Goal: Transaction & Acquisition: Purchase product/service

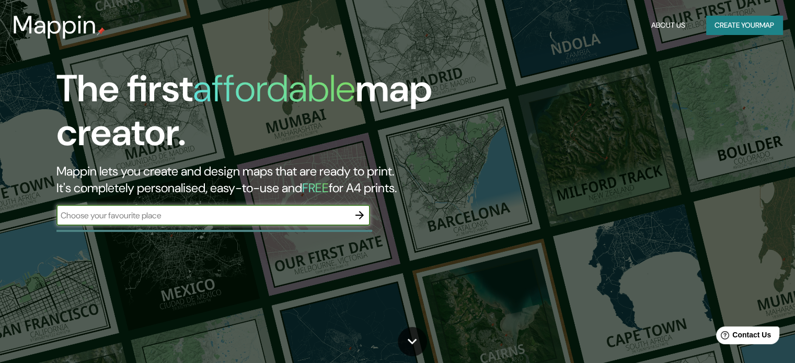
click at [139, 219] on input "text" at bounding box center [202, 216] width 293 height 12
type input "[GEOGRAPHIC_DATA]"
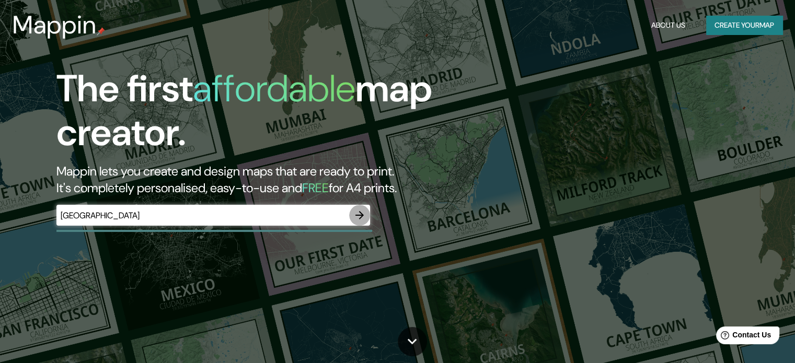
click at [364, 215] on icon "button" at bounding box center [360, 215] width 13 height 13
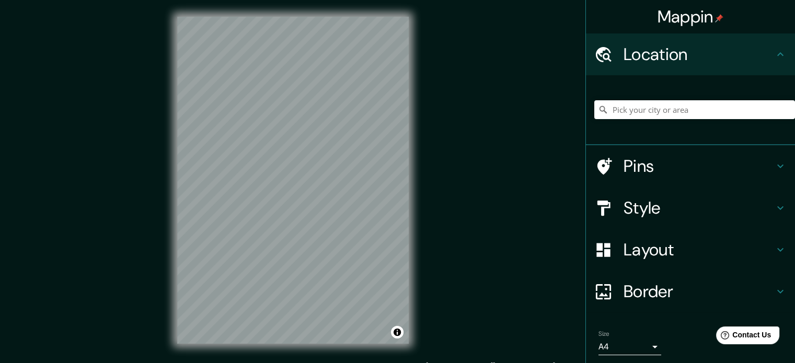
click at [613, 120] on div at bounding box center [695, 110] width 201 height 52
click at [613, 111] on input "Pick your city or area" at bounding box center [695, 109] width 201 height 19
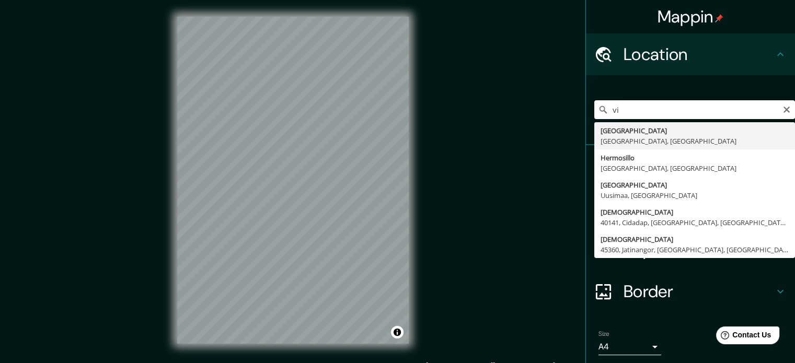
type input "v"
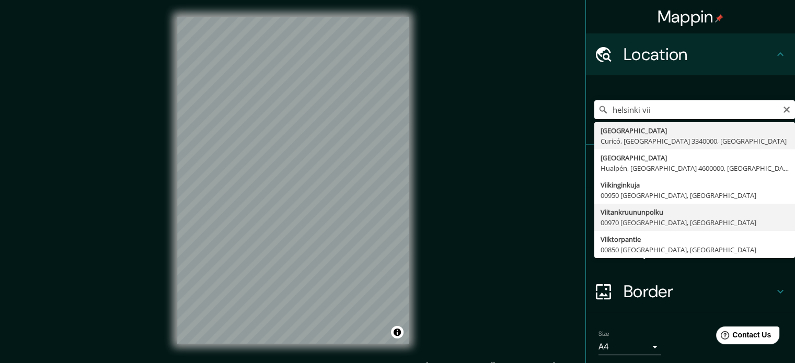
type input "Viitankruununpolku, 00970 [GEOGRAPHIC_DATA], [GEOGRAPHIC_DATA]"
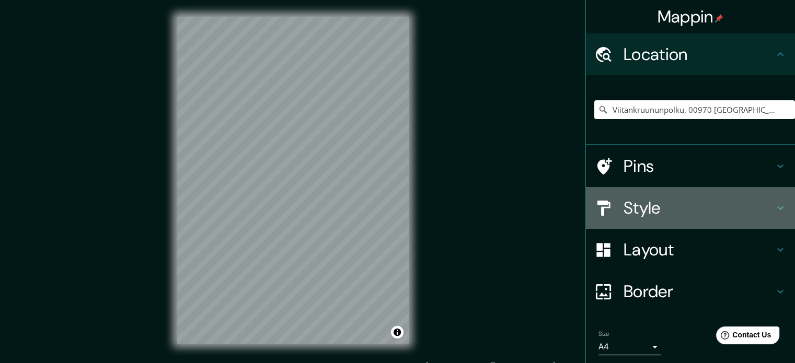
click at [677, 204] on h4 "Style" at bounding box center [699, 208] width 151 height 21
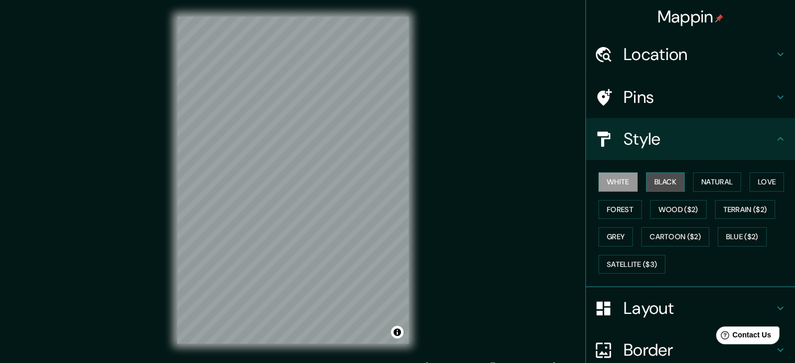
click at [660, 181] on button "Black" at bounding box center [665, 182] width 39 height 19
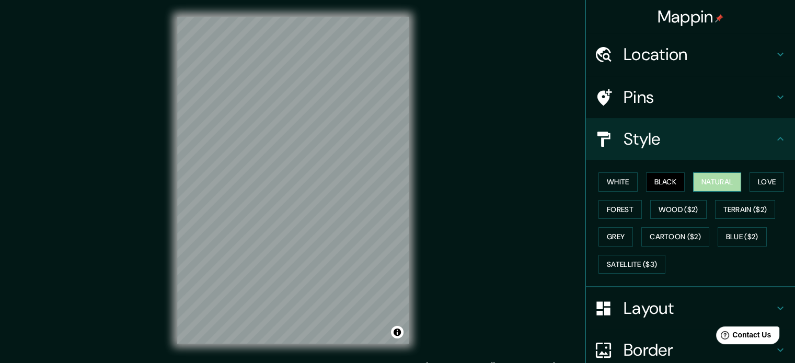
click at [696, 180] on button "Natural" at bounding box center [717, 182] width 48 height 19
click at [754, 175] on button "Love" at bounding box center [767, 182] width 35 height 19
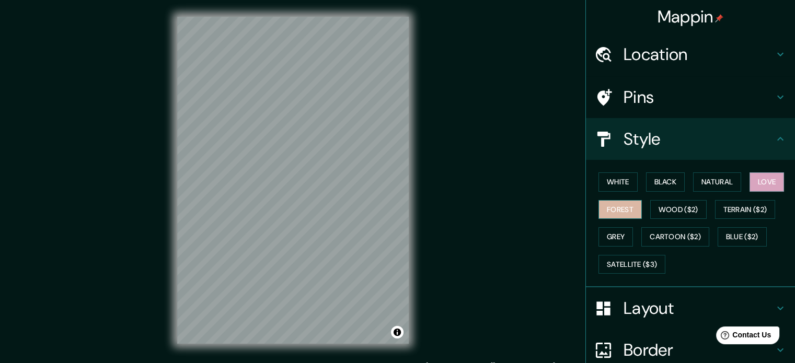
click at [608, 208] on button "Forest" at bounding box center [620, 209] width 43 height 19
click at [657, 206] on button "Wood ($2)" at bounding box center [679, 209] width 56 height 19
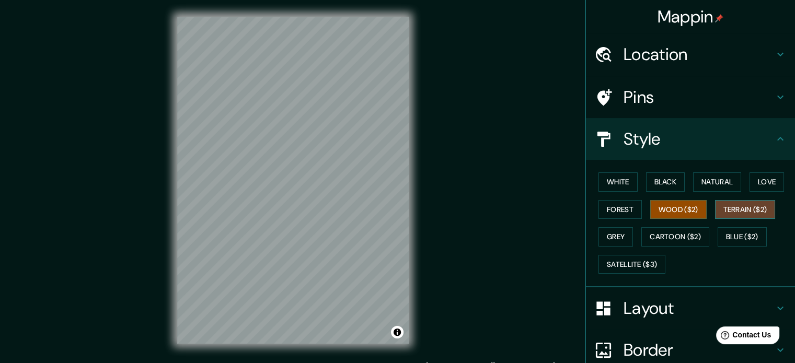
click at [729, 213] on button "Terrain ($2)" at bounding box center [745, 209] width 61 height 19
drag, startPoint x: 605, startPoint y: 236, endPoint x: 622, endPoint y: 249, distance: 21.3
click at [606, 236] on button "Grey" at bounding box center [616, 236] width 35 height 19
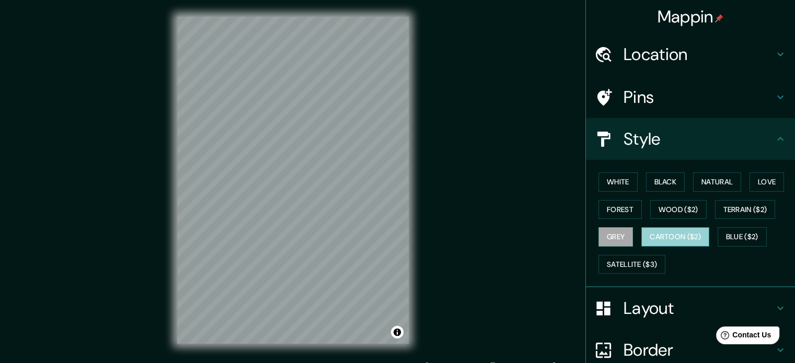
click at [664, 233] on button "Cartoon ($2)" at bounding box center [676, 236] width 68 height 19
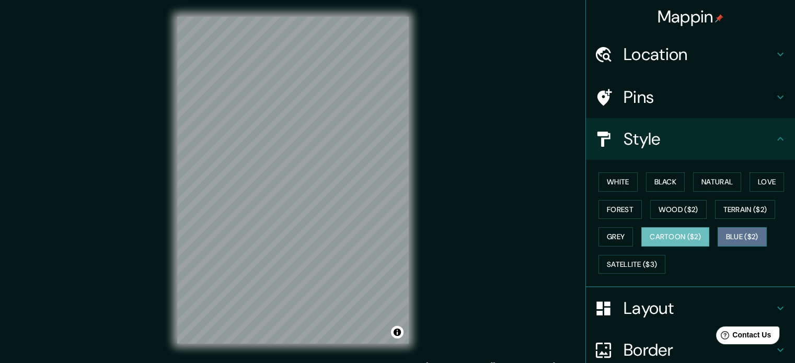
click at [746, 237] on button "Blue ($2)" at bounding box center [742, 236] width 49 height 19
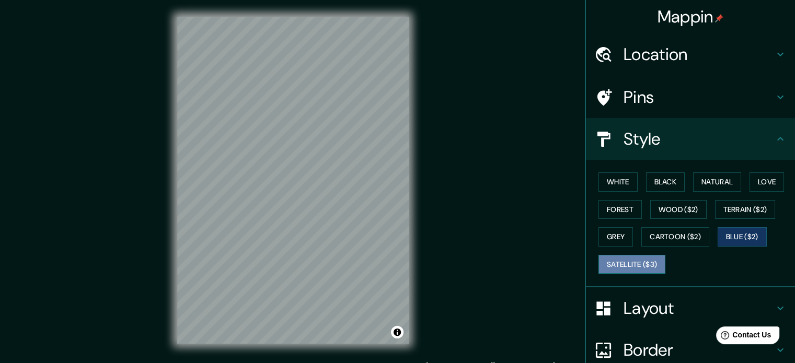
click at [616, 264] on button "Satellite ($3)" at bounding box center [632, 264] width 67 height 19
click at [424, 166] on div "© Mapbox © OpenStreetMap Improve this map © Maxar" at bounding box center [293, 180] width 265 height 361
click at [417, 85] on div "© Mapbox © OpenStreetMap Improve this map © Maxar" at bounding box center [293, 180] width 265 height 361
click at [106, 291] on div "Mappin Location Viitankruununpolku, 00970 [GEOGRAPHIC_DATA], [GEOGRAPHIC_DATA] …" at bounding box center [397, 189] width 795 height 378
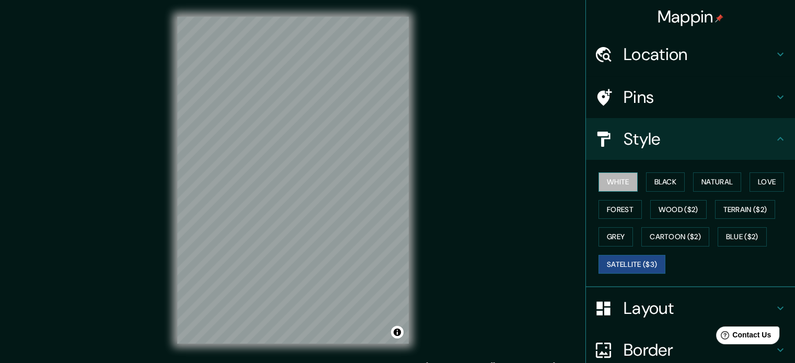
click at [610, 179] on button "White" at bounding box center [618, 182] width 39 height 19
click at [659, 181] on button "Black" at bounding box center [665, 182] width 39 height 19
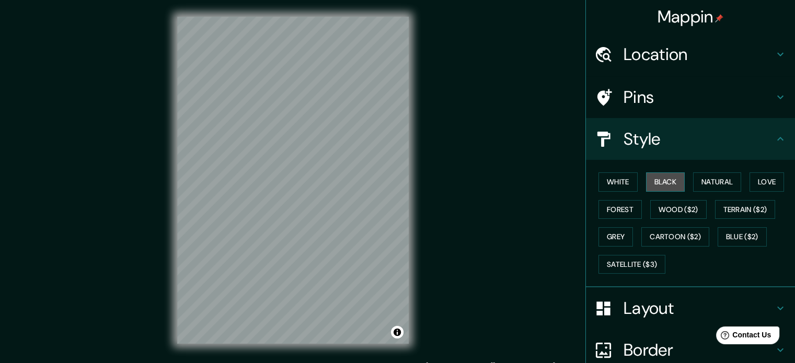
click at [663, 184] on button "Black" at bounding box center [665, 182] width 39 height 19
click at [693, 182] on button "Natural" at bounding box center [717, 182] width 48 height 19
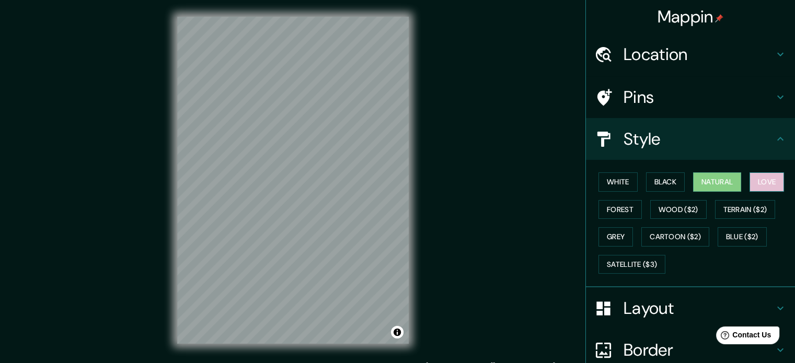
click at [754, 182] on button "Love" at bounding box center [767, 182] width 35 height 19
drag, startPoint x: 763, startPoint y: 210, endPoint x: 754, endPoint y: 210, distance: 9.9
click at [762, 210] on button "Terrain ($2)" at bounding box center [745, 209] width 61 height 19
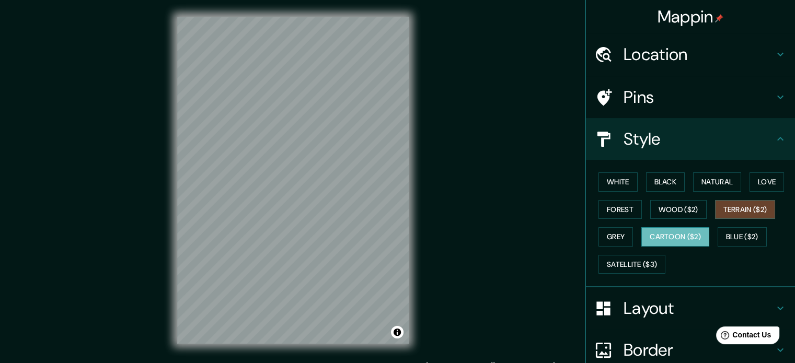
click at [685, 233] on button "Cartoon ($2)" at bounding box center [676, 236] width 68 height 19
click at [666, 306] on h4 "Layout" at bounding box center [699, 308] width 151 height 21
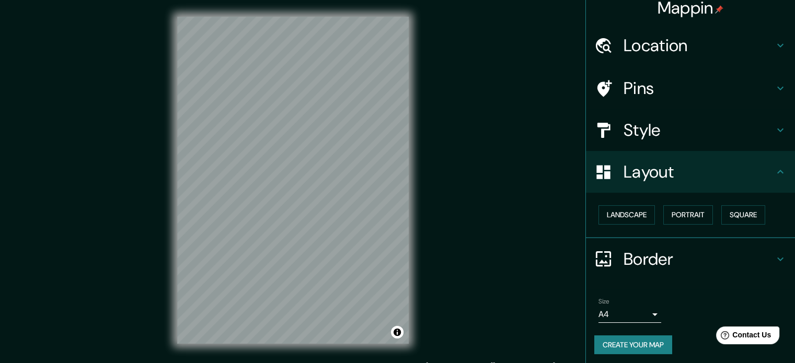
scroll to position [12, 0]
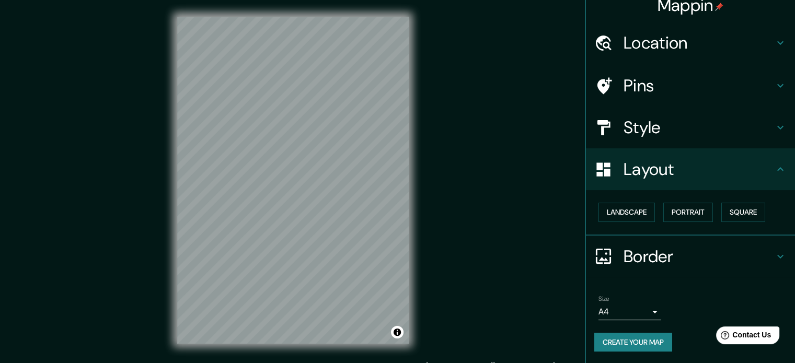
click at [624, 174] on h4 "Layout" at bounding box center [699, 169] width 151 height 21
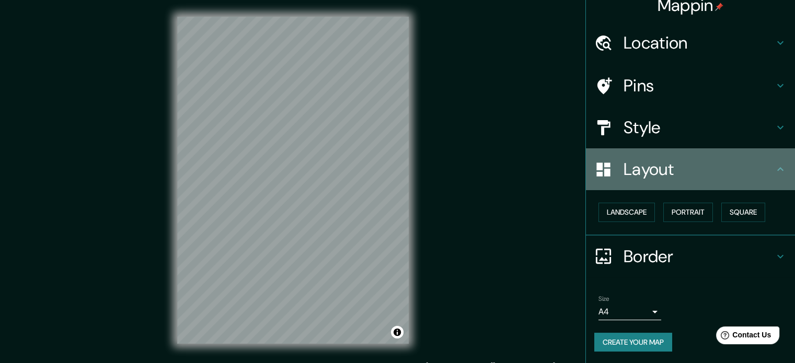
click at [774, 172] on icon at bounding box center [780, 169] width 13 height 13
click at [774, 169] on icon at bounding box center [780, 169] width 13 height 13
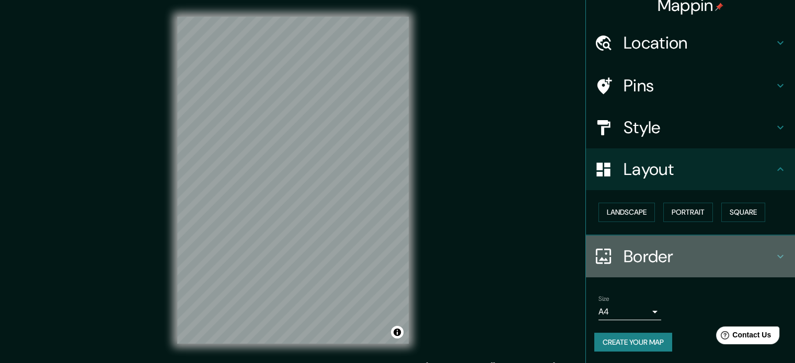
click at [774, 255] on icon at bounding box center [780, 256] width 13 height 13
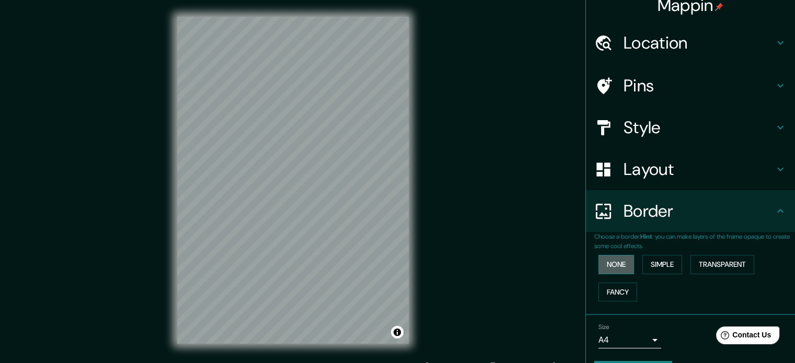
click at [623, 265] on button "None" at bounding box center [617, 264] width 36 height 19
click at [646, 261] on button "Simple" at bounding box center [663, 264] width 40 height 19
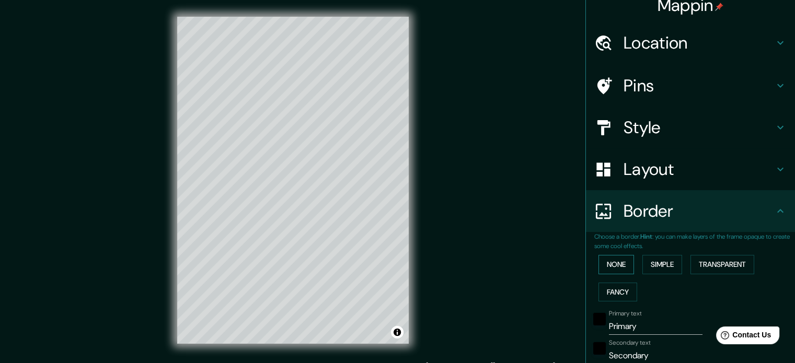
click at [610, 255] on button "None" at bounding box center [617, 264] width 36 height 19
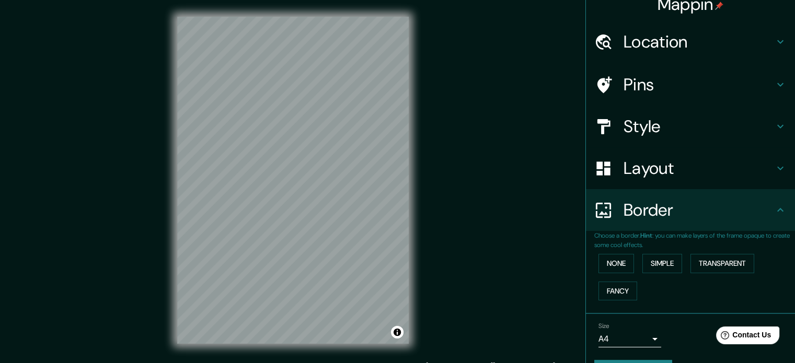
scroll to position [0, 0]
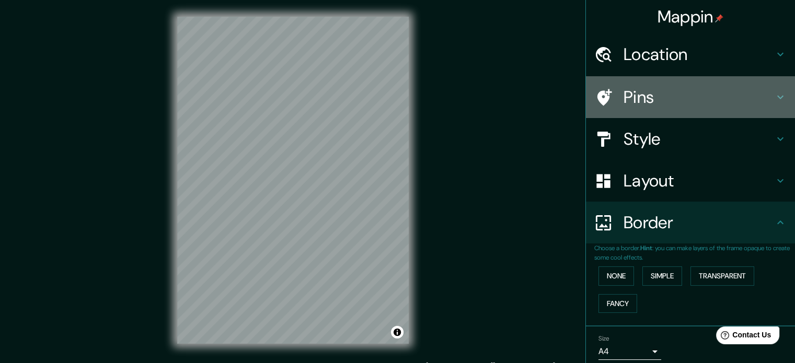
click at [641, 105] on h4 "Pins" at bounding box center [699, 97] width 151 height 21
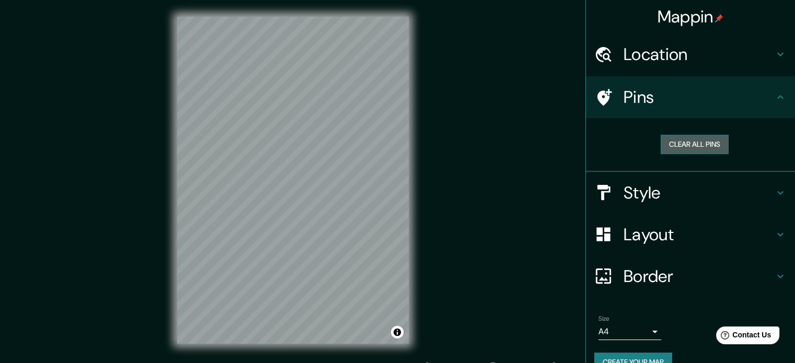
click at [670, 149] on button "Clear all pins" at bounding box center [695, 144] width 68 height 19
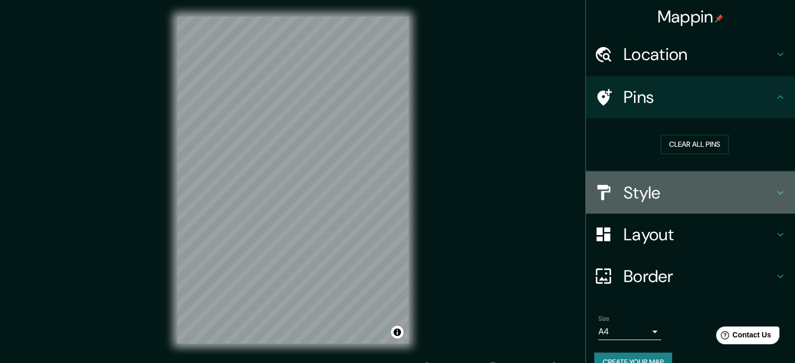
click at [653, 183] on h4 "Style" at bounding box center [699, 193] width 151 height 21
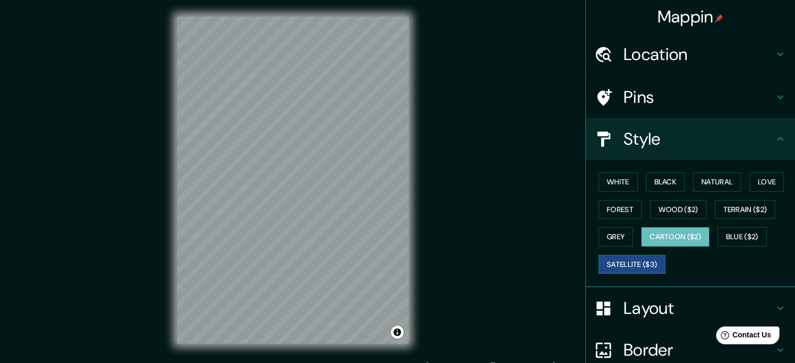
click at [624, 258] on button "Satellite ($3)" at bounding box center [632, 264] width 67 height 19
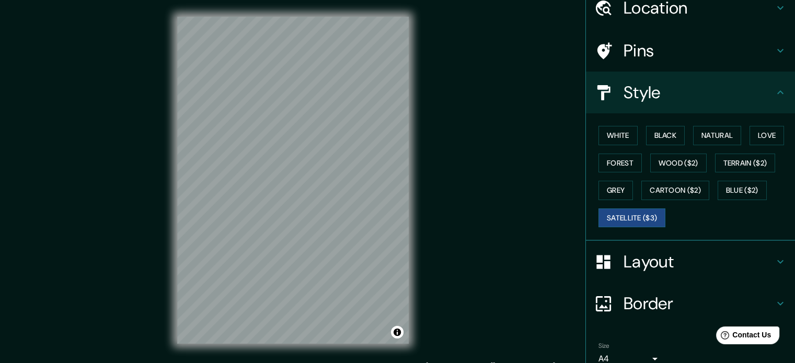
scroll to position [93, 0]
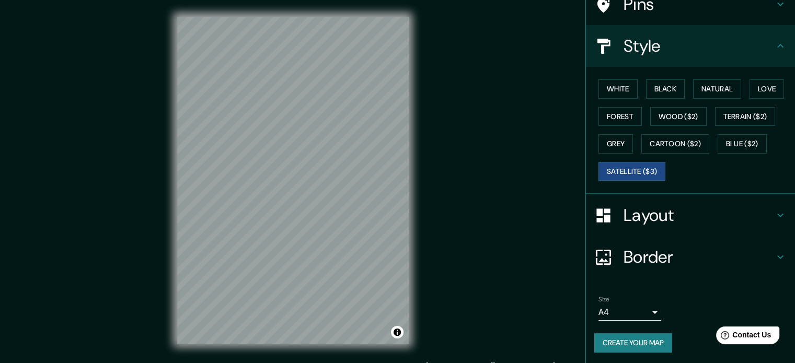
click at [632, 339] on button "Create your map" at bounding box center [634, 343] width 78 height 19
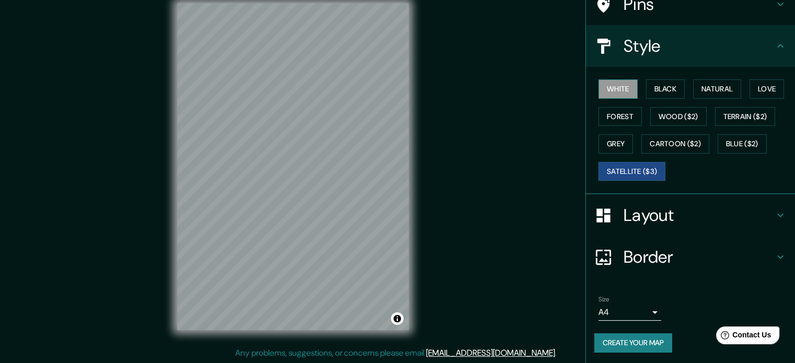
click at [625, 92] on button "White" at bounding box center [618, 88] width 39 height 19
click at [653, 85] on button "Black" at bounding box center [665, 88] width 39 height 19
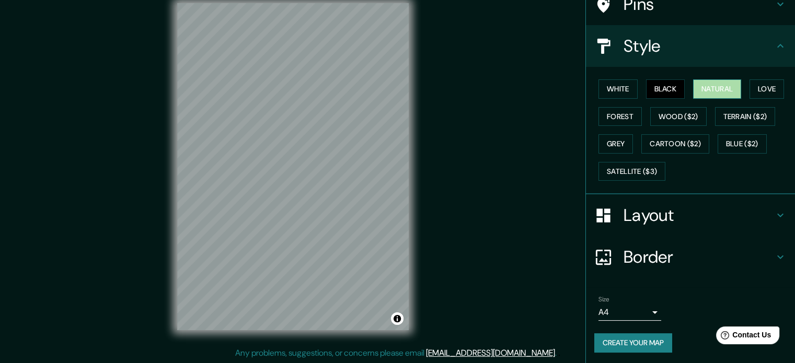
click at [708, 84] on button "Natural" at bounding box center [717, 88] width 48 height 19
click at [765, 87] on button "Love" at bounding box center [767, 88] width 35 height 19
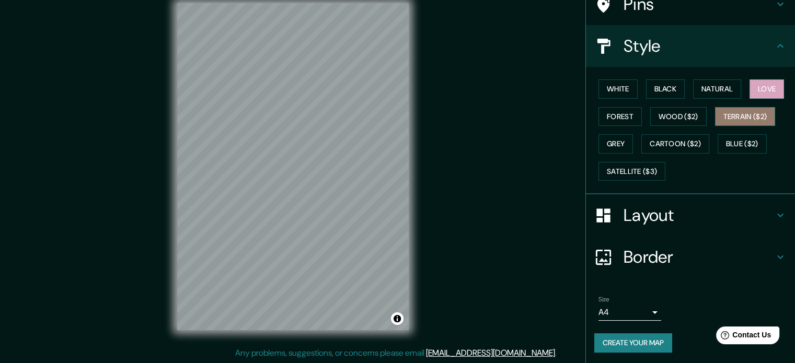
click at [724, 112] on button "Terrain ($2)" at bounding box center [745, 116] width 61 height 19
click at [727, 125] on div "White Black Natural Love Forest Wood ($2) Terrain ($2) Grey Cartoon ($2) Blue (…" at bounding box center [695, 130] width 201 height 110
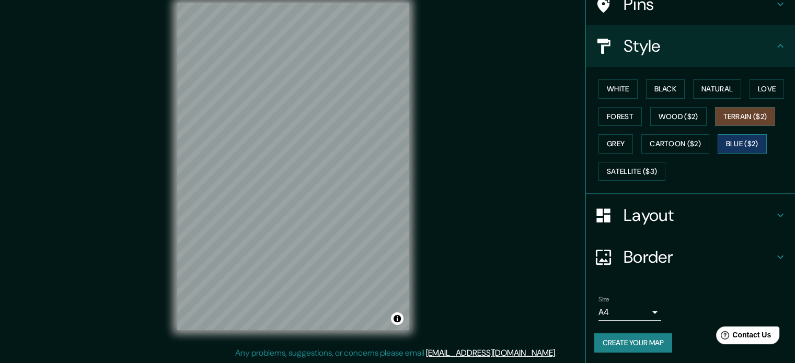
click at [724, 139] on button "Blue ($2)" at bounding box center [742, 143] width 49 height 19
click at [670, 140] on button "Cartoon ($2)" at bounding box center [676, 143] width 68 height 19
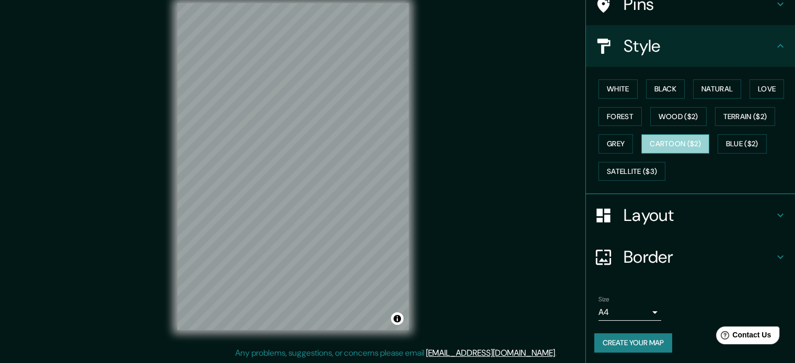
click at [643, 140] on button "Cartoon ($2)" at bounding box center [676, 143] width 68 height 19
drag, startPoint x: 618, startPoint y: 145, endPoint x: 599, endPoint y: 164, distance: 26.6
click at [613, 144] on button "Grey" at bounding box center [616, 143] width 35 height 19
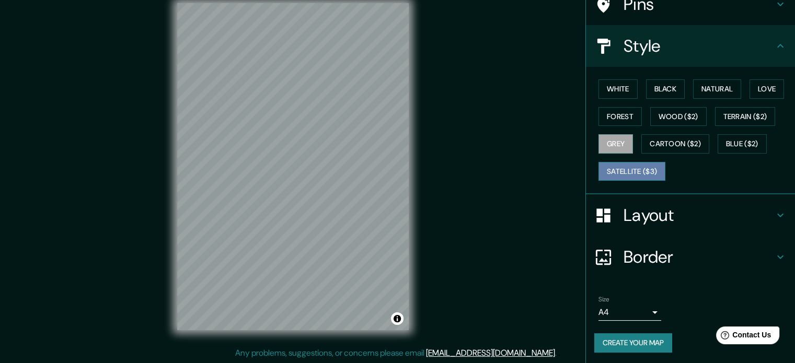
click at [599, 167] on button "Satellite ($3)" at bounding box center [632, 171] width 67 height 19
click at [60, 133] on div "Mappin Location Viitankruununpolku, 00970 [GEOGRAPHIC_DATA], [GEOGRAPHIC_DATA] …" at bounding box center [397, 175] width 795 height 378
click at [611, 139] on button "Grey" at bounding box center [616, 143] width 35 height 19
drag, startPoint x: 607, startPoint y: 84, endPoint x: 609, endPoint y: 89, distance: 5.4
click at [607, 85] on button "White" at bounding box center [618, 88] width 39 height 19
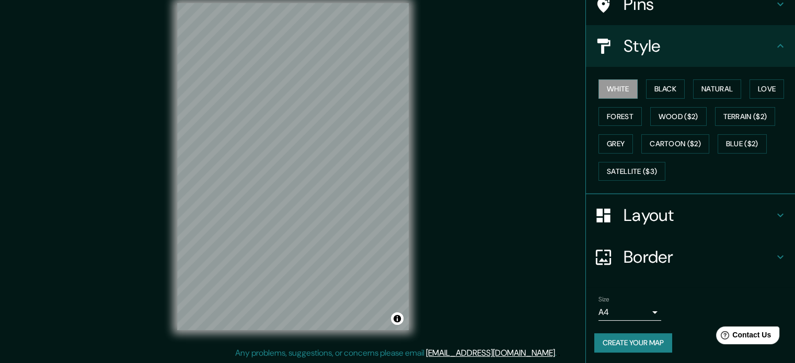
scroll to position [0, 0]
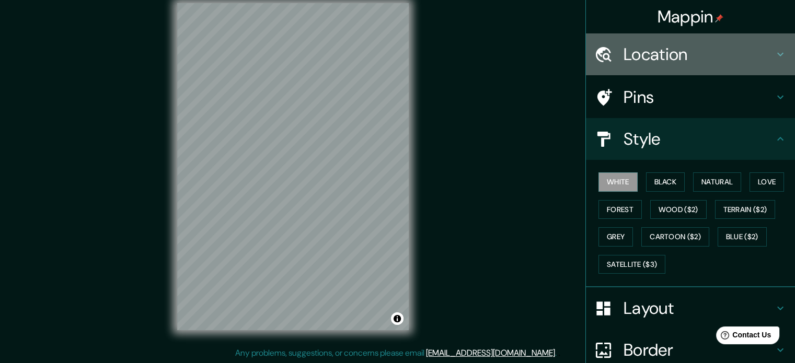
click at [664, 58] on h4 "Location" at bounding box center [699, 54] width 151 height 21
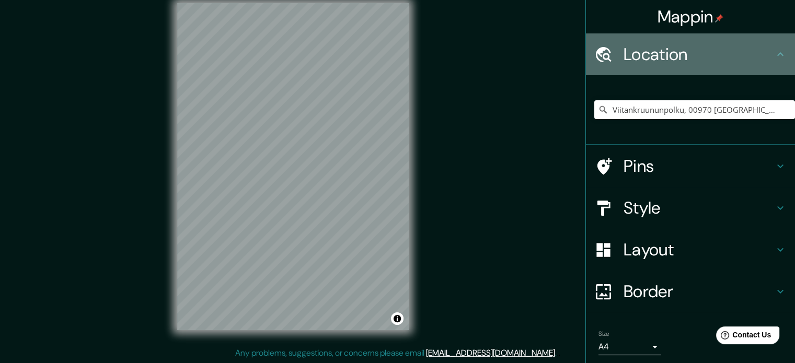
click at [641, 60] on h4 "Location" at bounding box center [699, 54] width 151 height 21
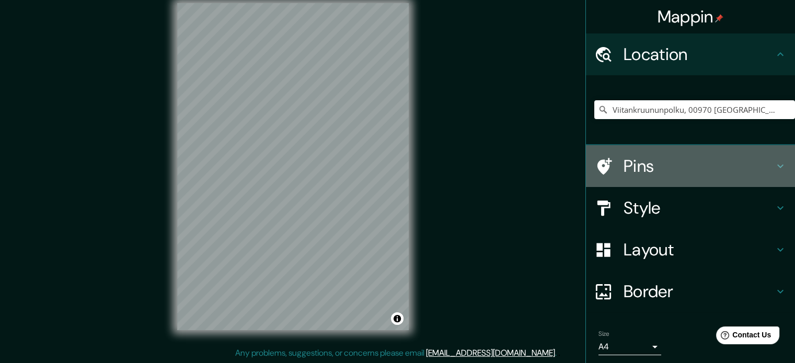
click at [654, 166] on h4 "Pins" at bounding box center [699, 166] width 151 height 21
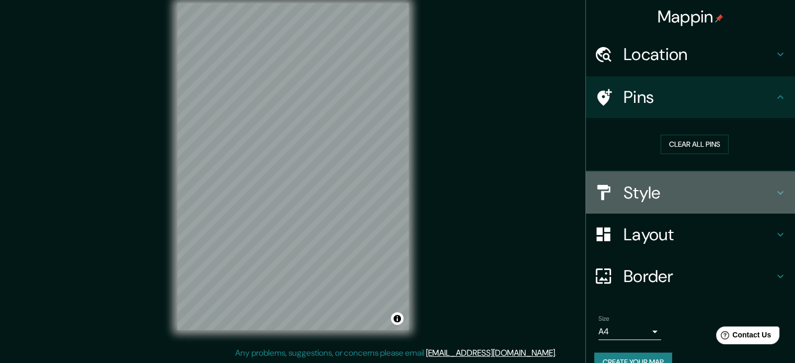
click at [658, 186] on h4 "Style" at bounding box center [699, 193] width 151 height 21
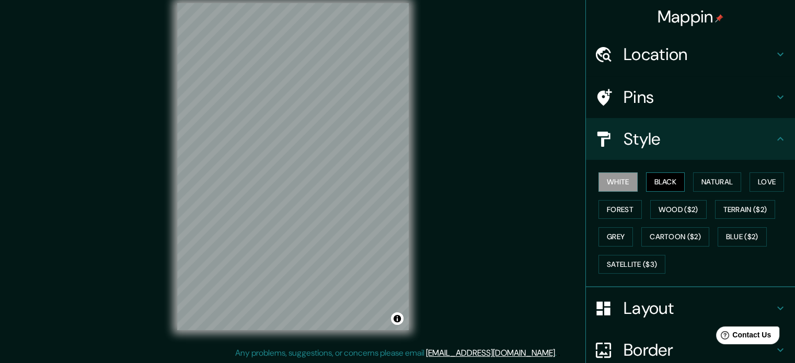
scroll to position [93, 0]
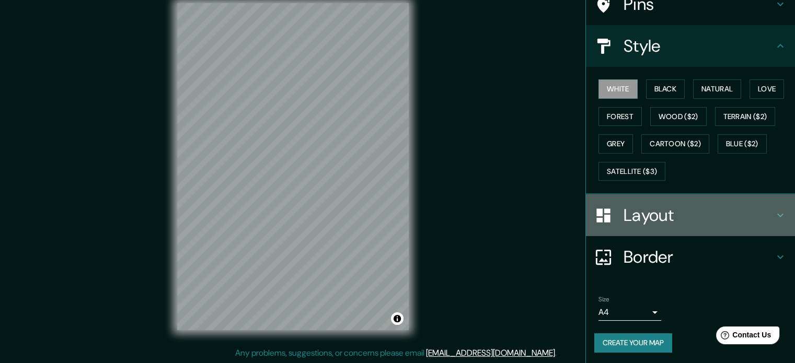
drag, startPoint x: 681, startPoint y: 206, endPoint x: 687, endPoint y: 225, distance: 20.3
click at [681, 206] on h4 "Layout" at bounding box center [699, 215] width 151 height 21
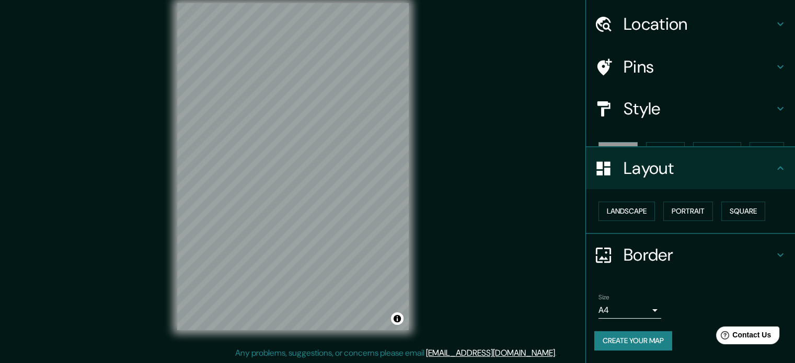
scroll to position [12, 0]
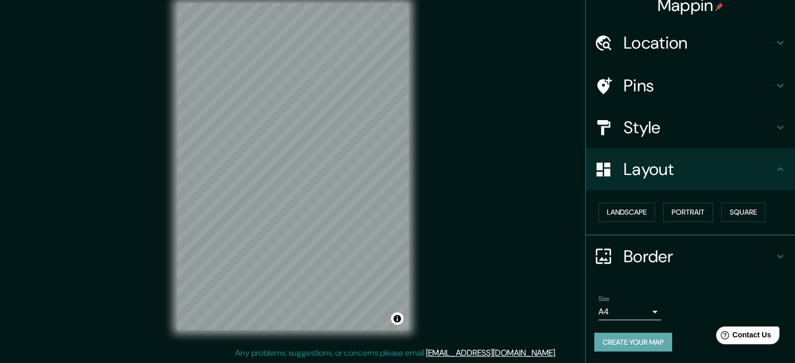
click at [632, 337] on button "Create your map" at bounding box center [634, 342] width 78 height 19
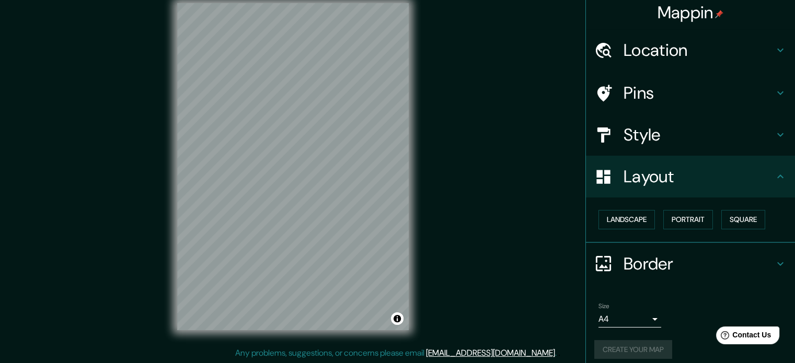
scroll to position [0, 0]
